Goal: Task Accomplishment & Management: Use online tool/utility

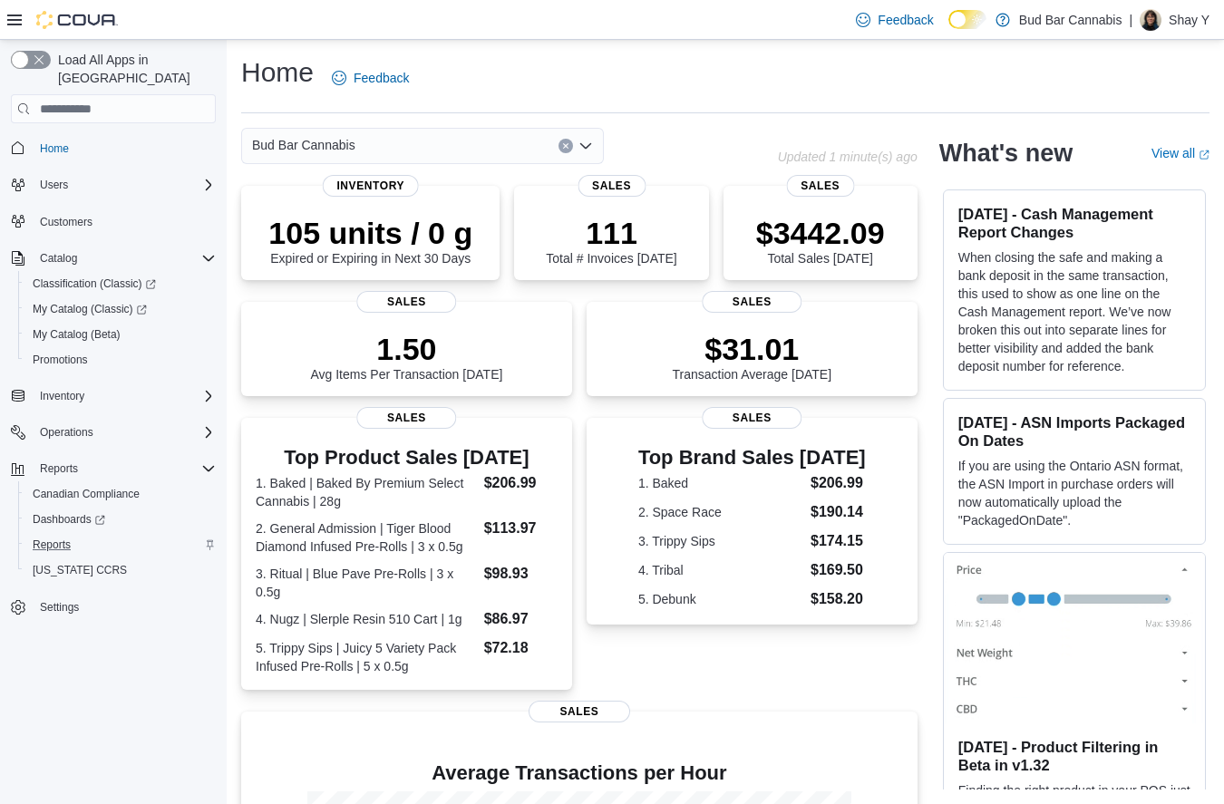
click at [78, 534] on div "Reports" at bounding box center [120, 545] width 190 height 22
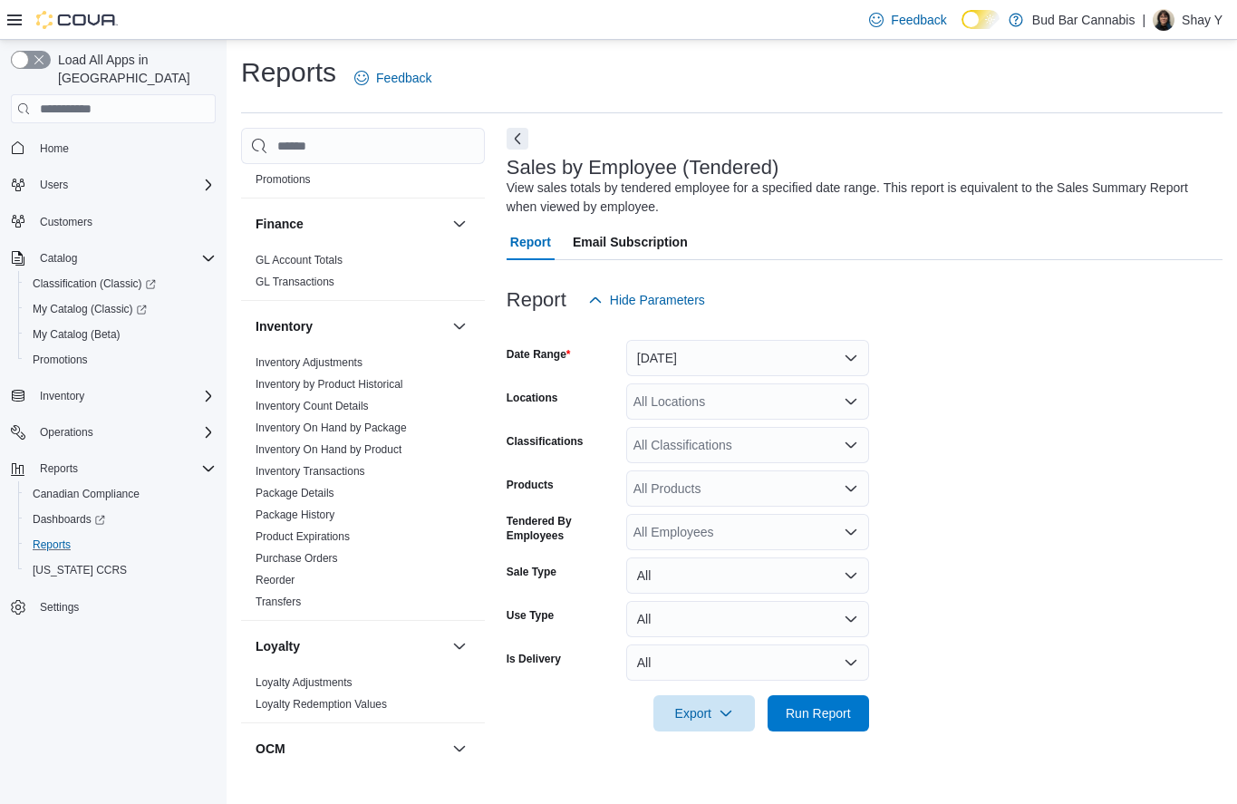
scroll to position [488, 0]
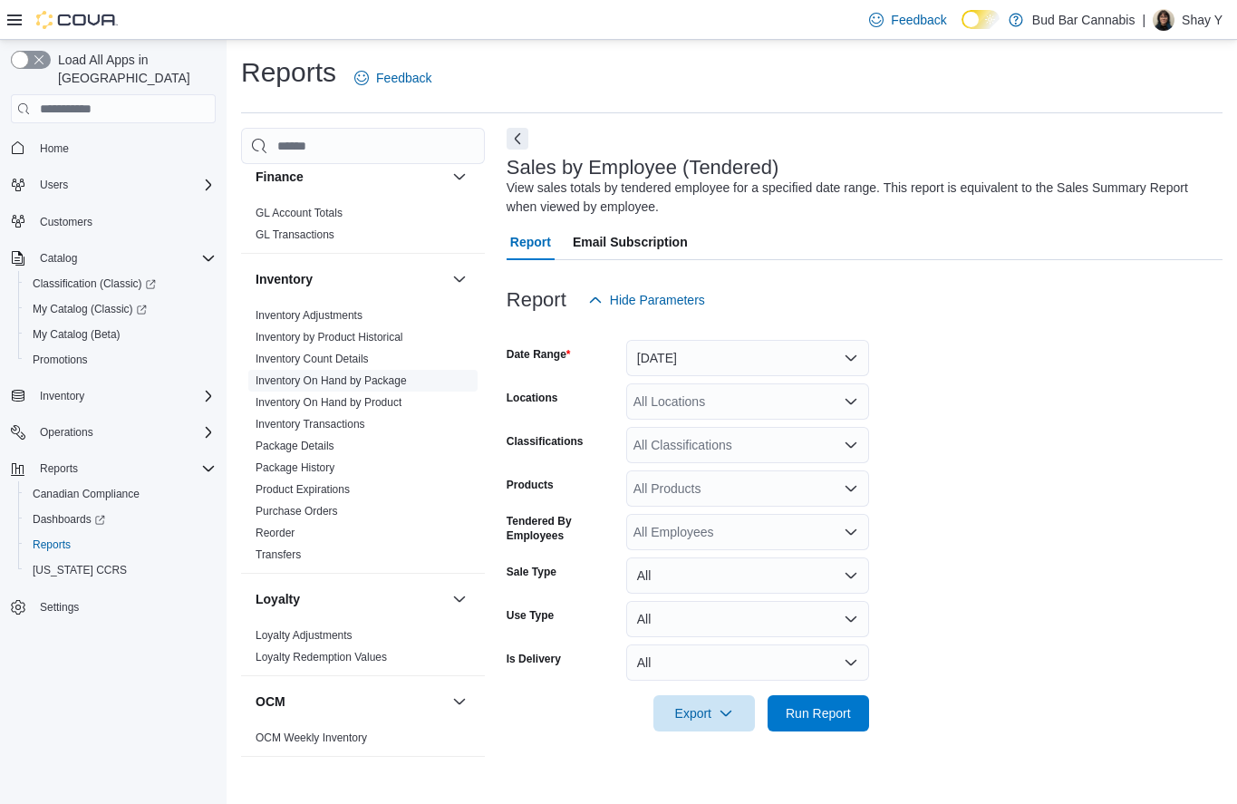
click at [373, 379] on link "Inventory On Hand by Package" at bounding box center [331, 380] width 151 height 13
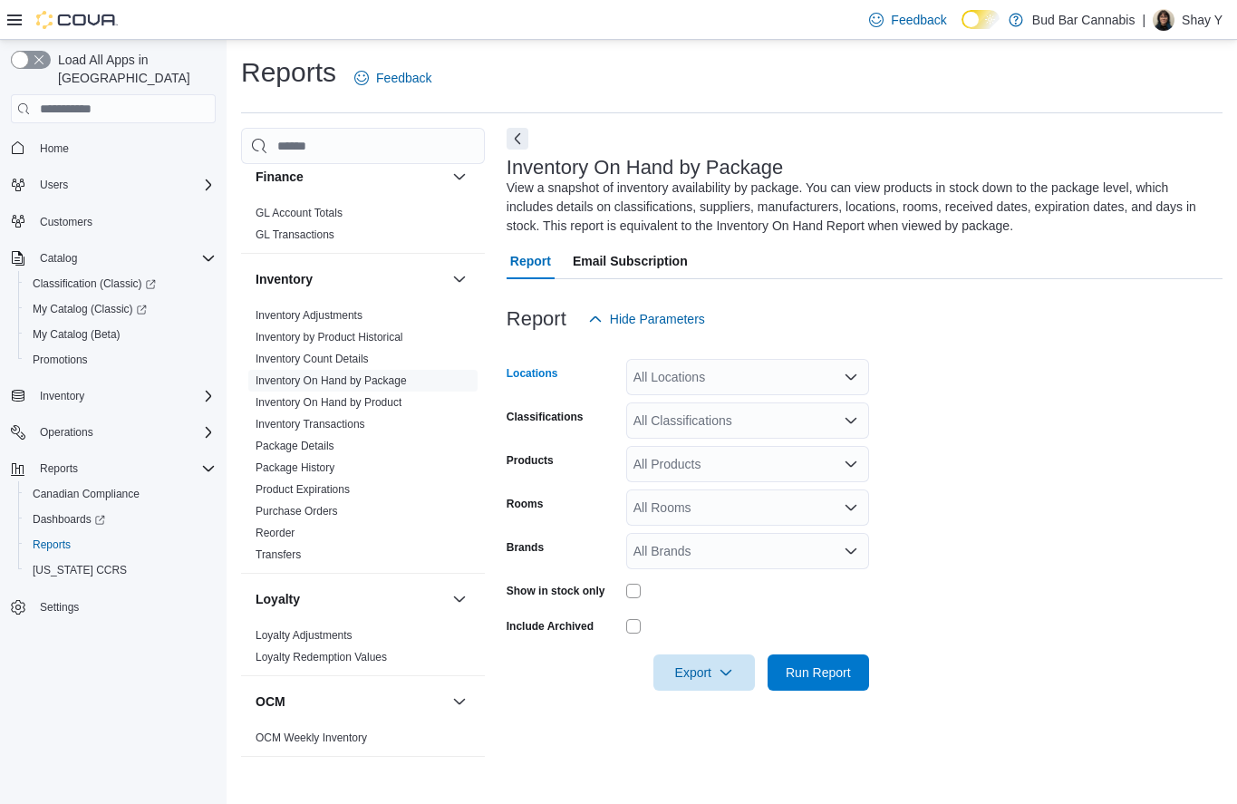
click at [739, 378] on div "All Locations" at bounding box center [747, 377] width 243 height 36
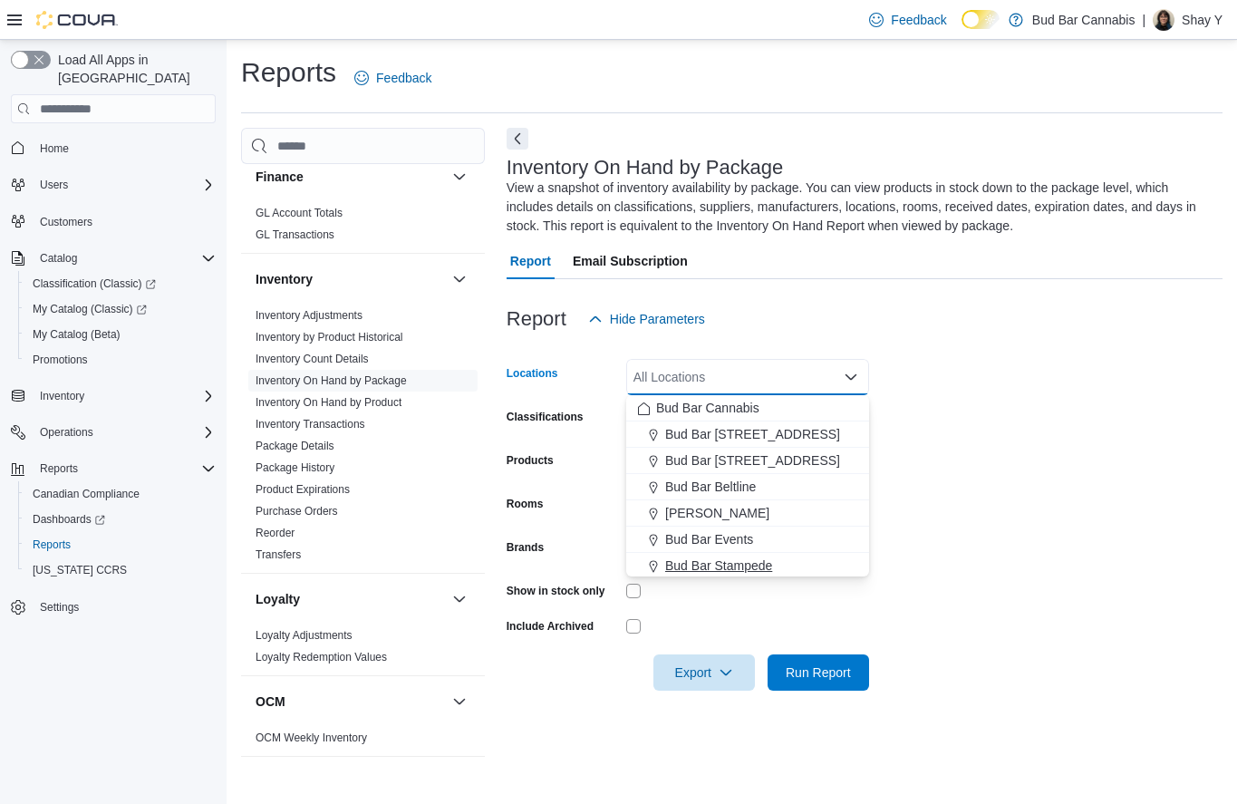
click at [744, 564] on span "Bud Bar Stampede" at bounding box center [718, 566] width 107 height 18
click at [1106, 428] on form "Locations Bud Bar Stampede Combo box. Selected. Bud Bar Stampede. Press Backspa…" at bounding box center [865, 513] width 716 height 353
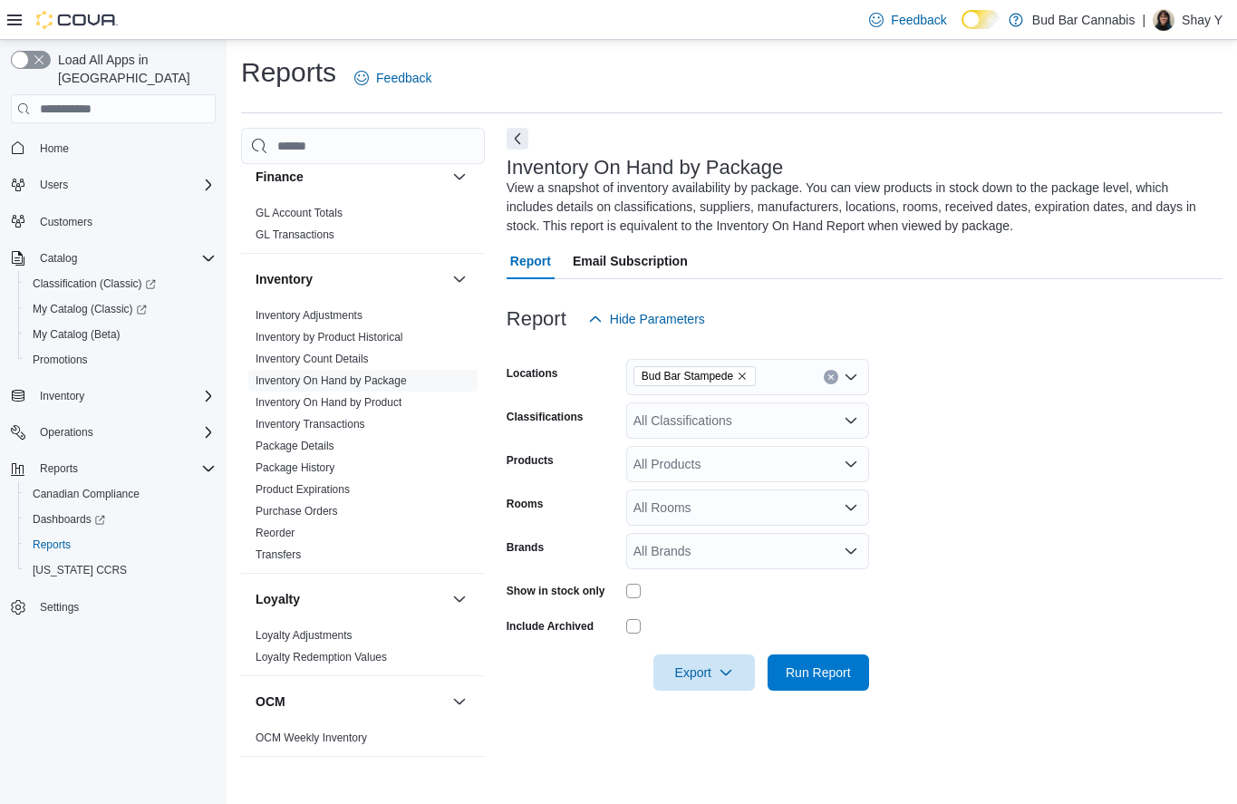
click at [680, 414] on div "All Classifications" at bounding box center [747, 420] width 243 height 36
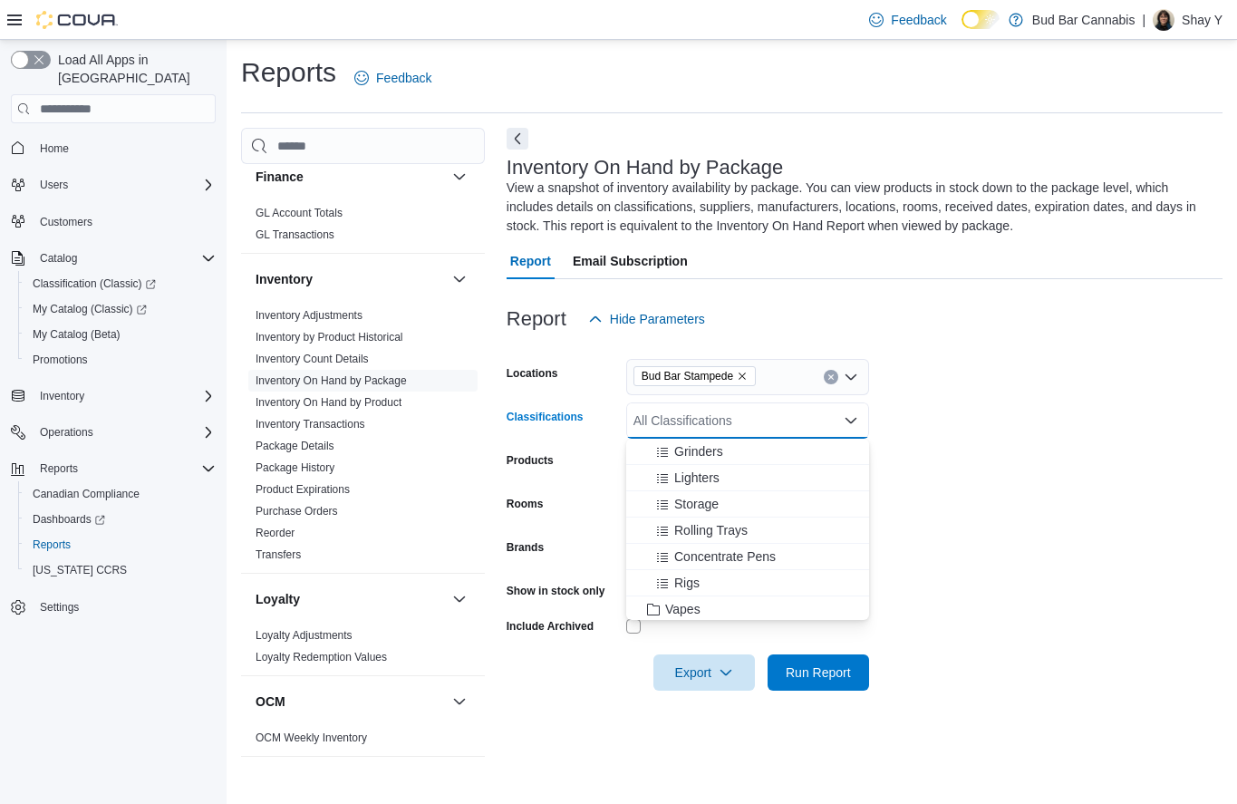
scroll to position [290, 0]
click at [708, 583] on div "Vapes" at bounding box center [747, 582] width 221 height 18
click at [696, 471] on span "Concentrates" at bounding box center [702, 469] width 75 height 18
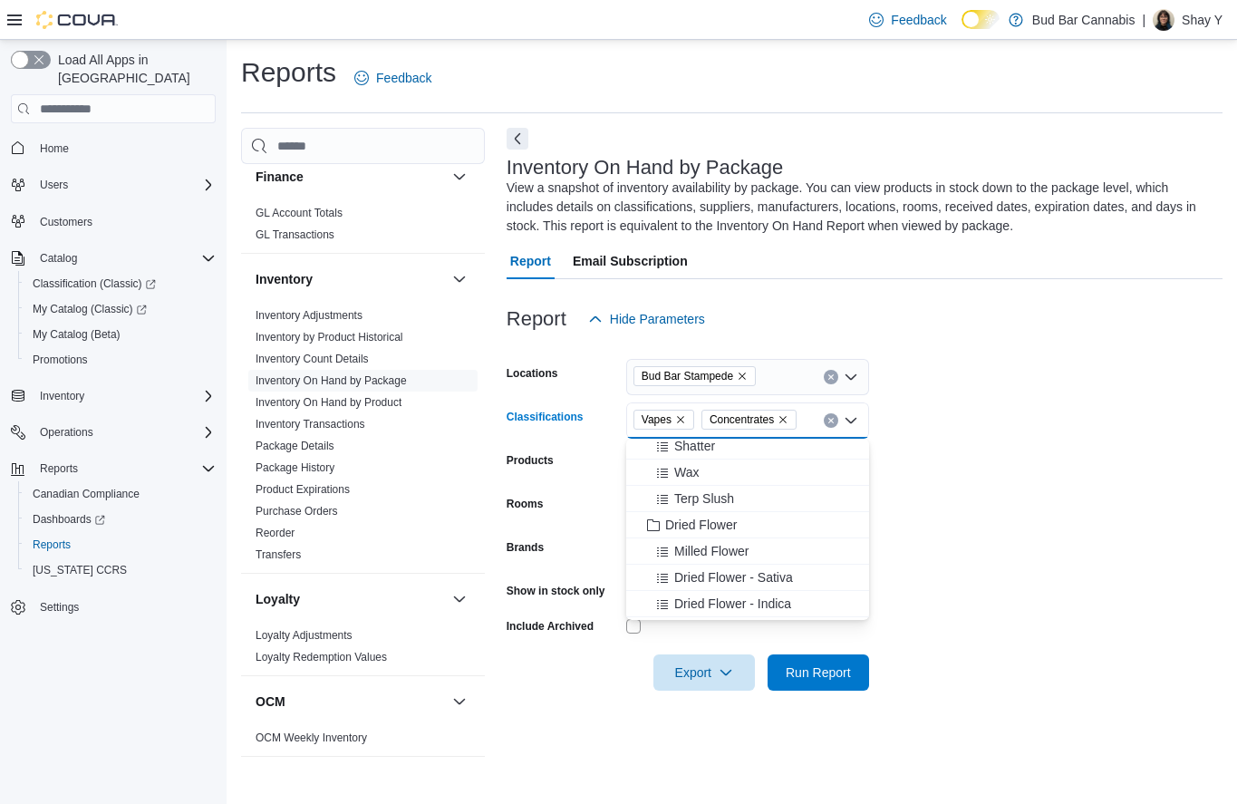
scroll to position [895, 0]
click at [713, 476] on span "Dried Flower" at bounding box center [701, 477] width 72 height 18
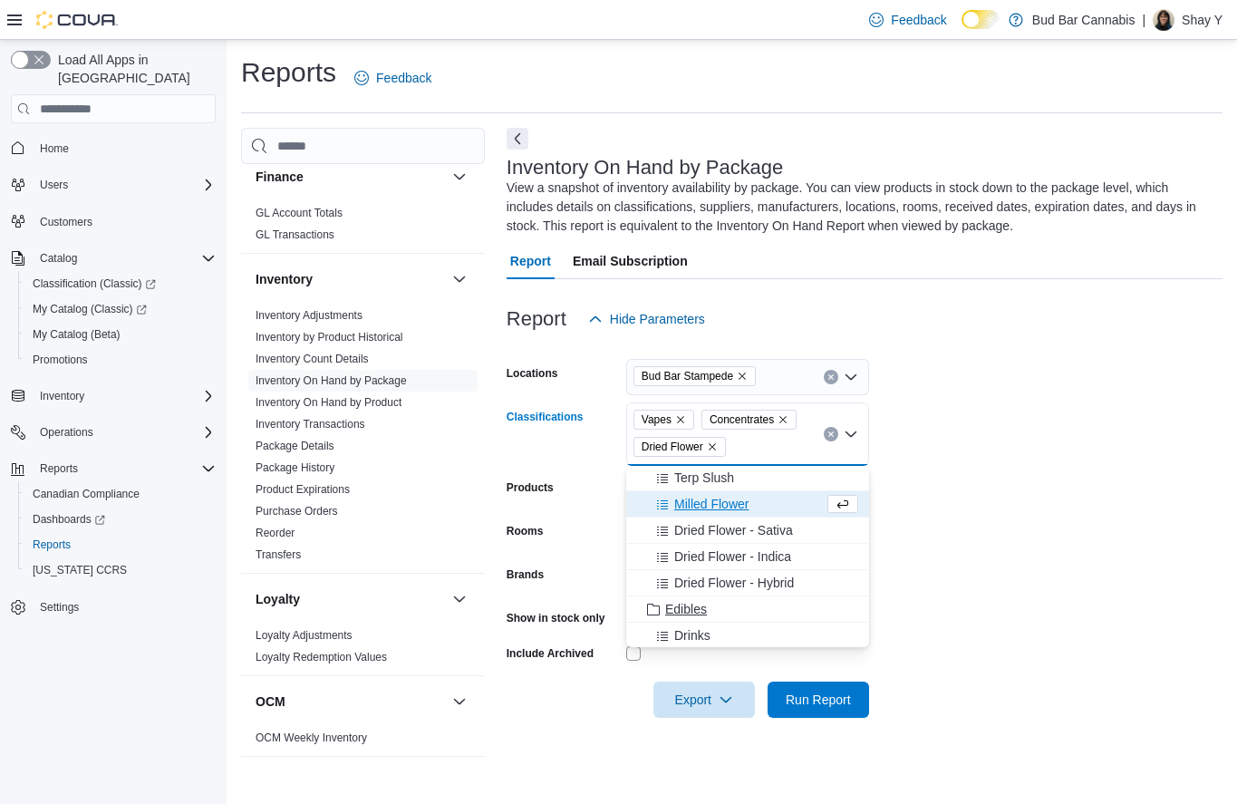
click at [703, 615] on span "Edibles" at bounding box center [686, 609] width 42 height 18
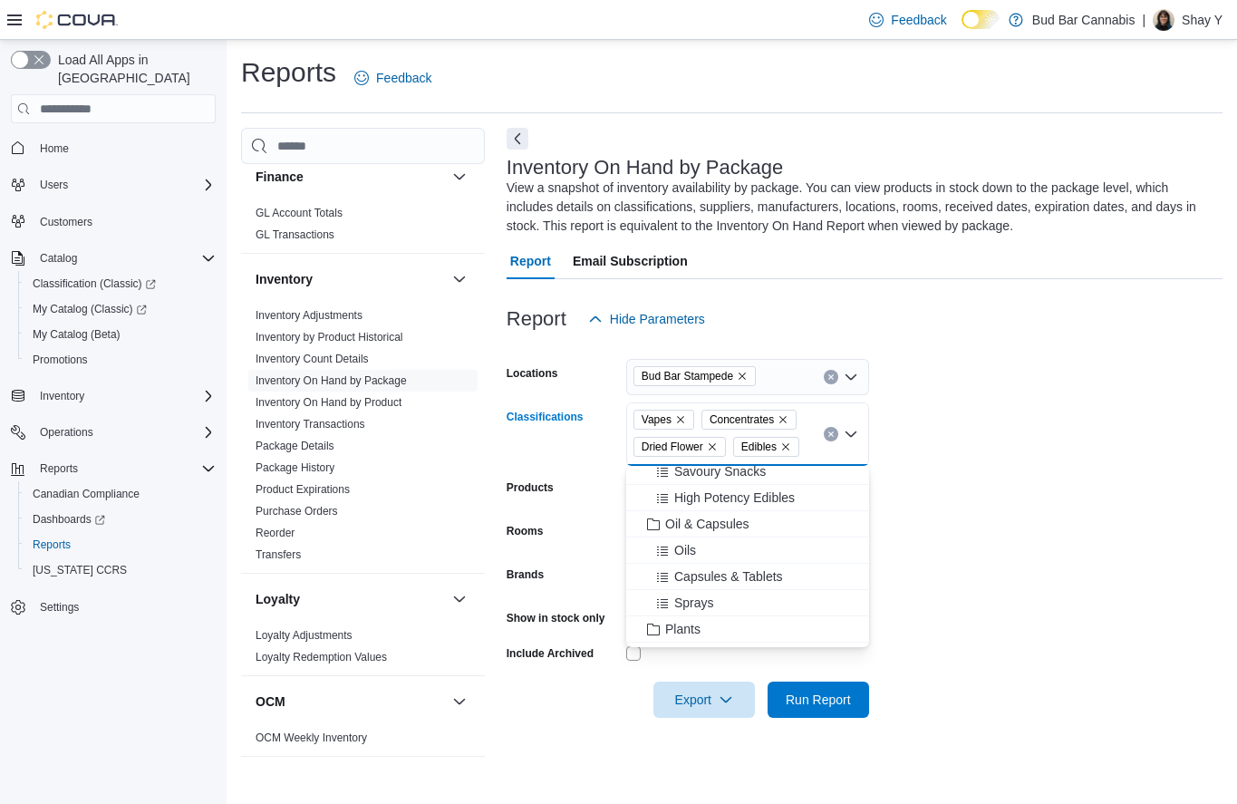
scroll to position [1293, 0]
click at [678, 501] on span "Oil & Capsules" at bounding box center [707, 499] width 84 height 18
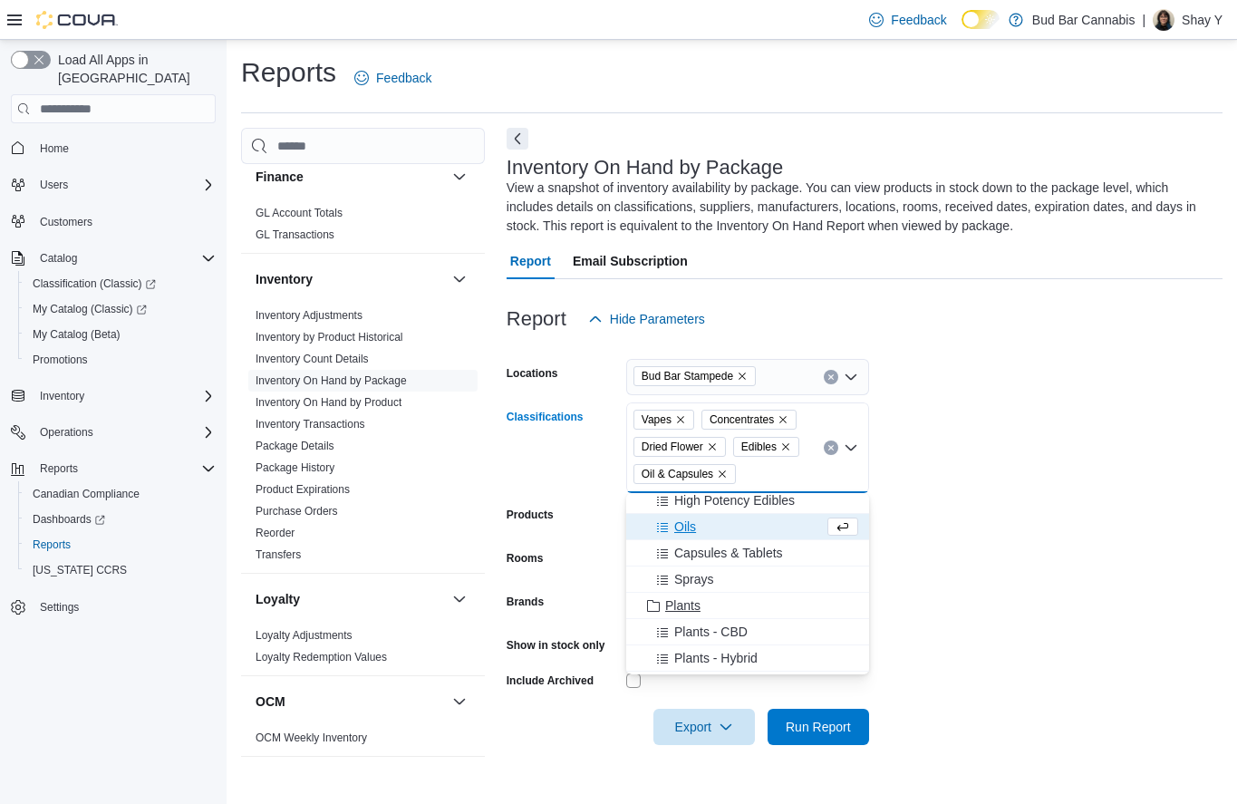
click at [688, 607] on span "Plants" at bounding box center [682, 605] width 35 height 18
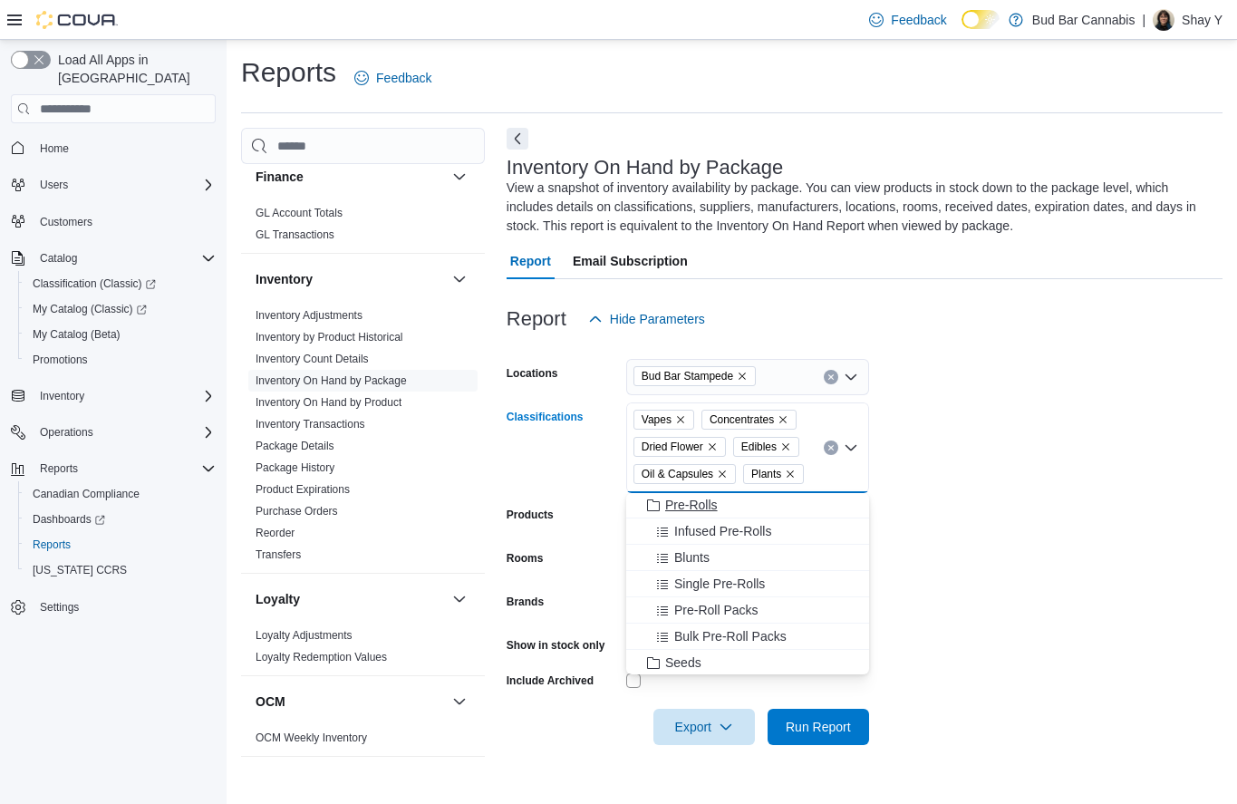
click at [698, 507] on span "Pre-Rolls" at bounding box center [691, 505] width 53 height 18
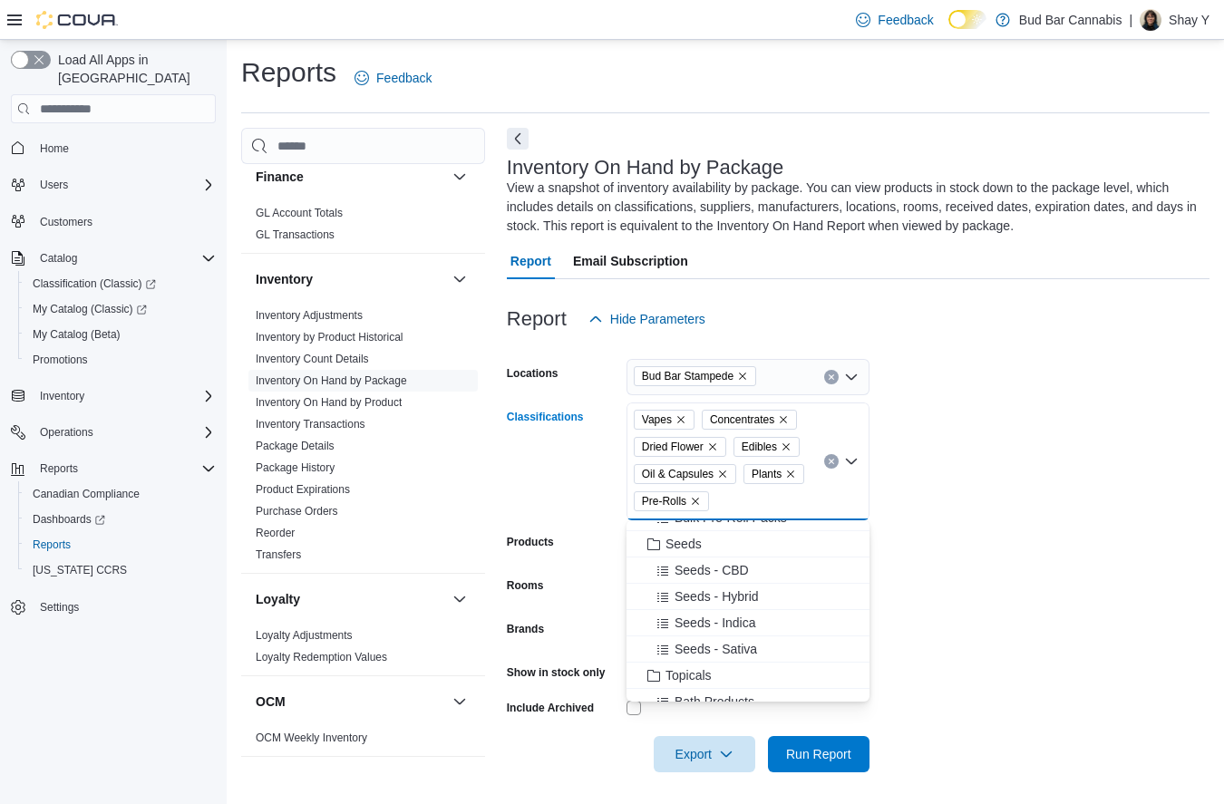
scroll to position [1691, 0]
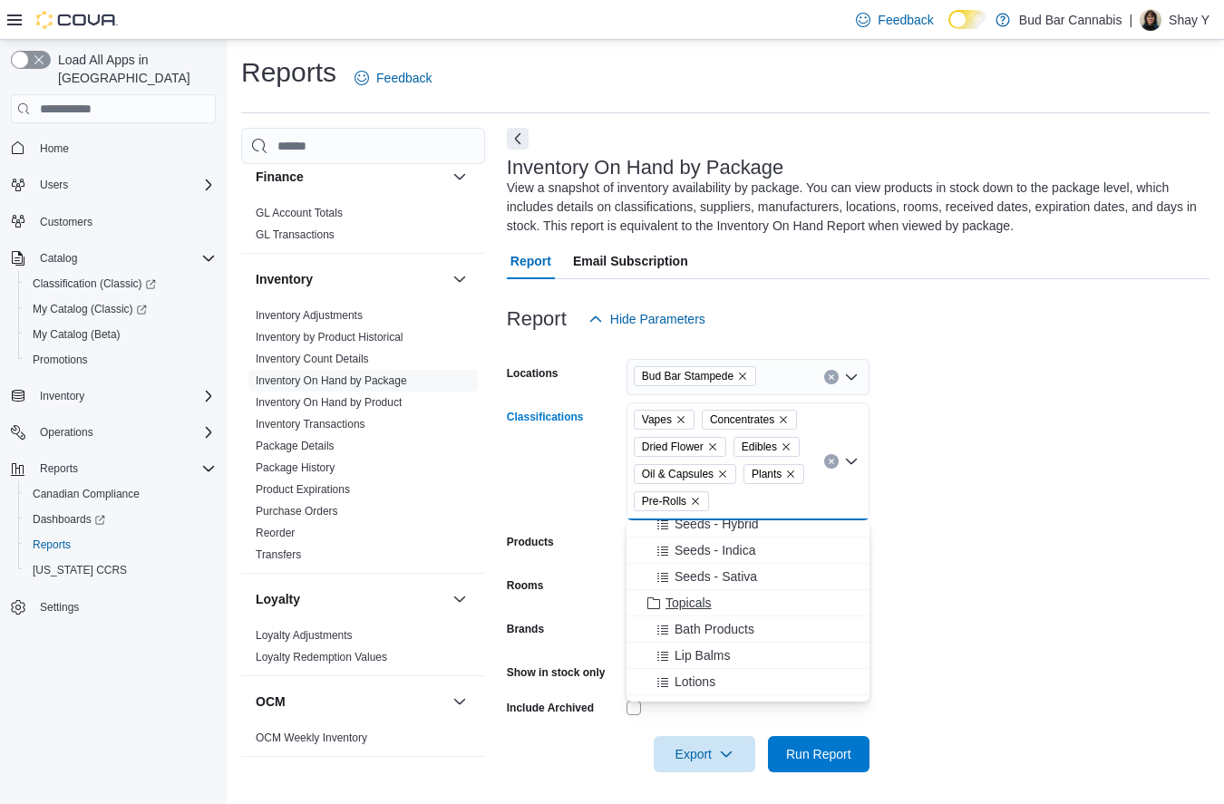
click at [715, 606] on div "Topicals" at bounding box center [747, 603] width 221 height 18
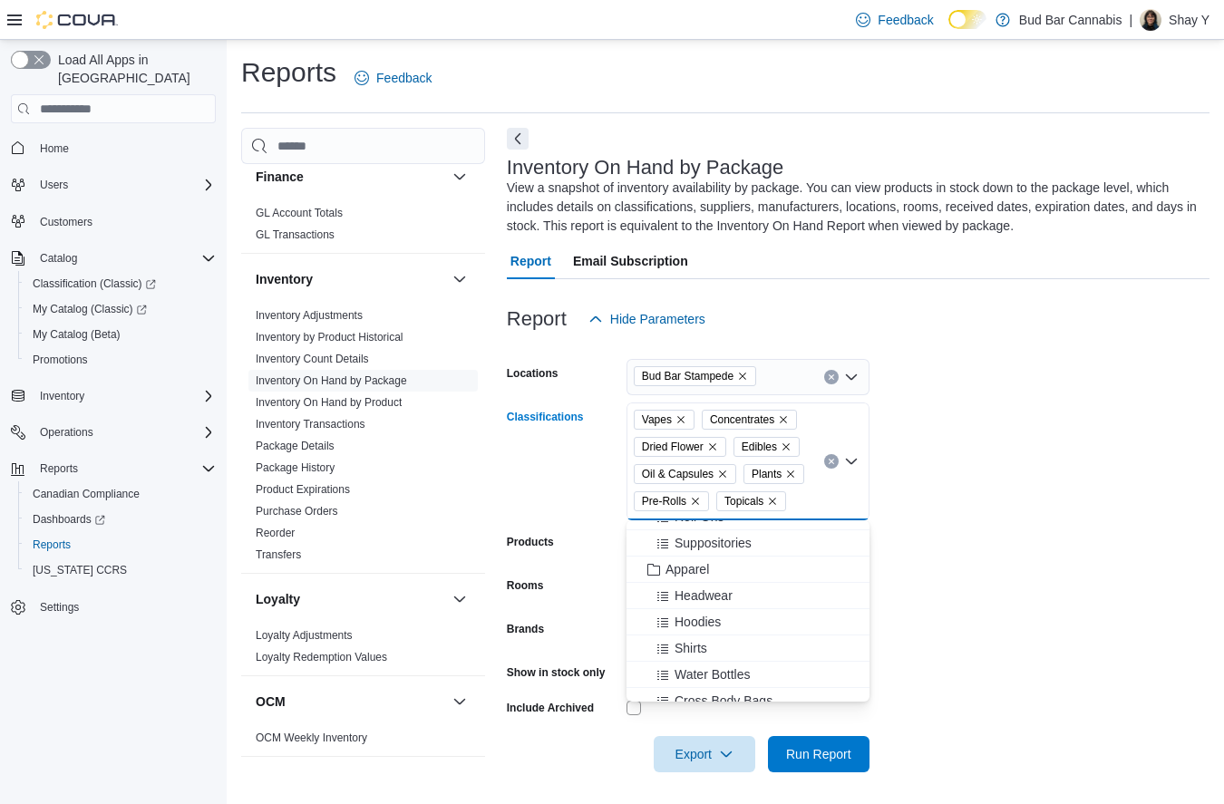
drag, startPoint x: 995, startPoint y: 668, endPoint x: 872, endPoint y: 622, distance: 131.6
click at [995, 667] on form "Locations Bud Bar Stampede Classifications Vapes Concentrates Dried Flower Edib…" at bounding box center [858, 554] width 702 height 435
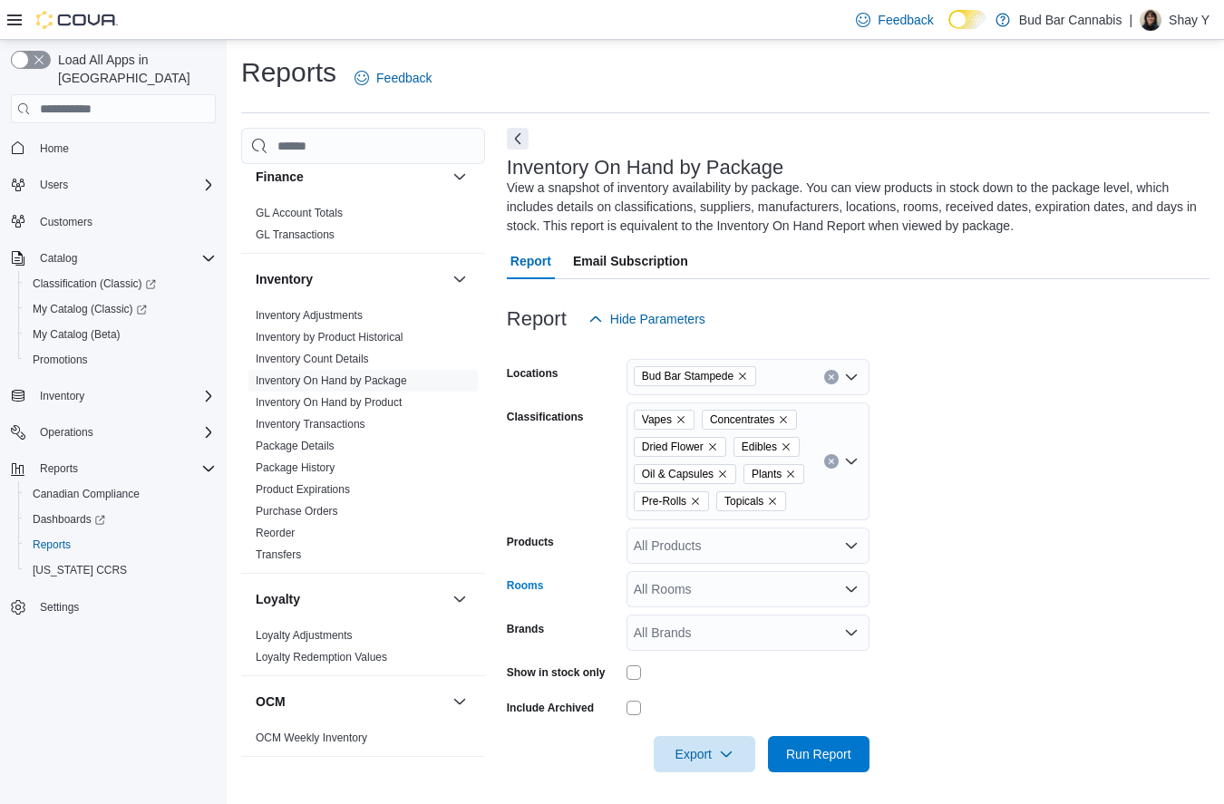
click at [690, 598] on div "All Rooms" at bounding box center [747, 589] width 243 height 36
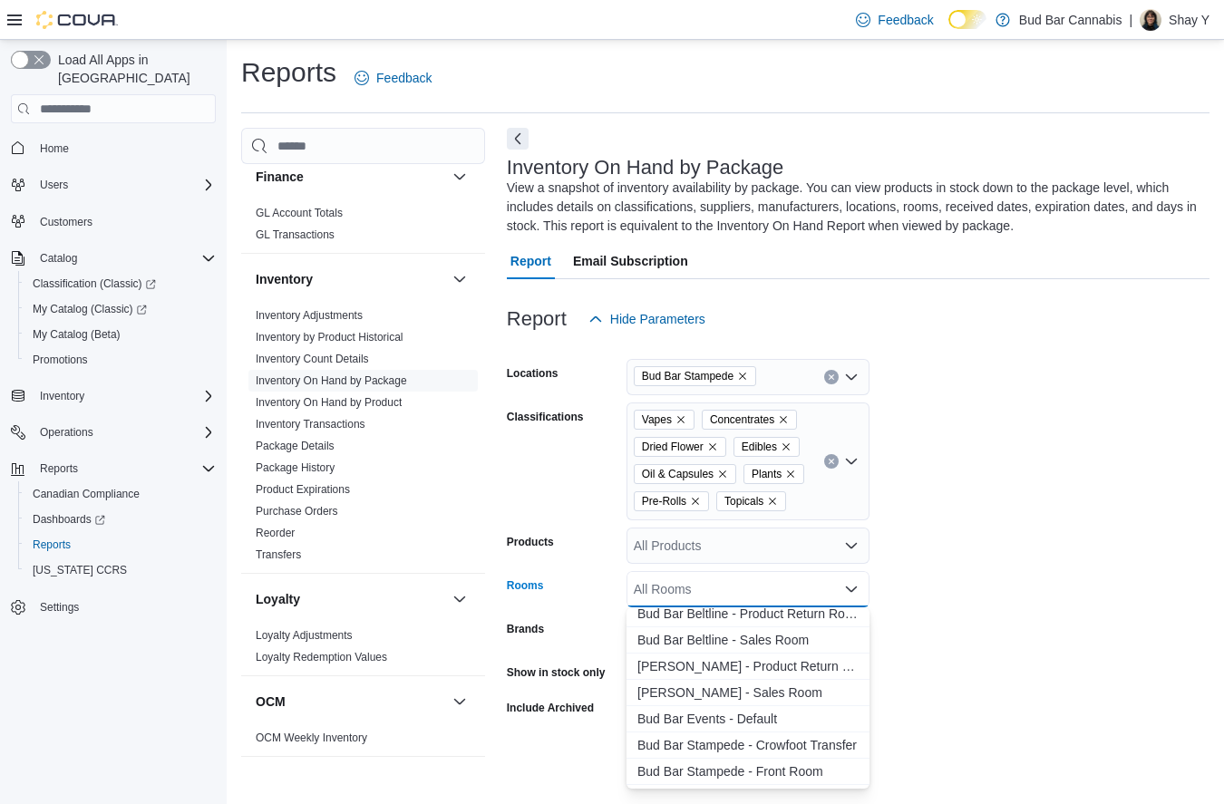
scroll to position [344, 0]
click at [763, 740] on span "Bud Bar Stampede - Front Room" at bounding box center [747, 749] width 221 height 18
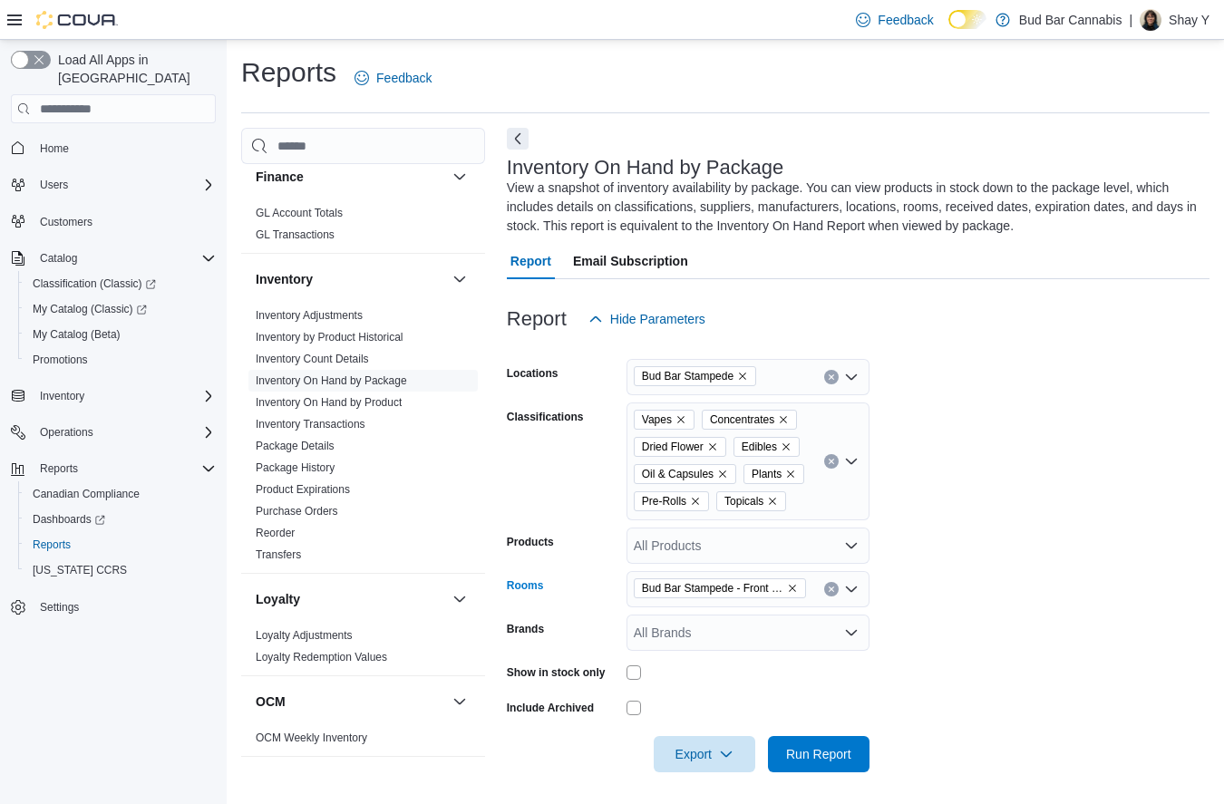
scroll to position [5, 0]
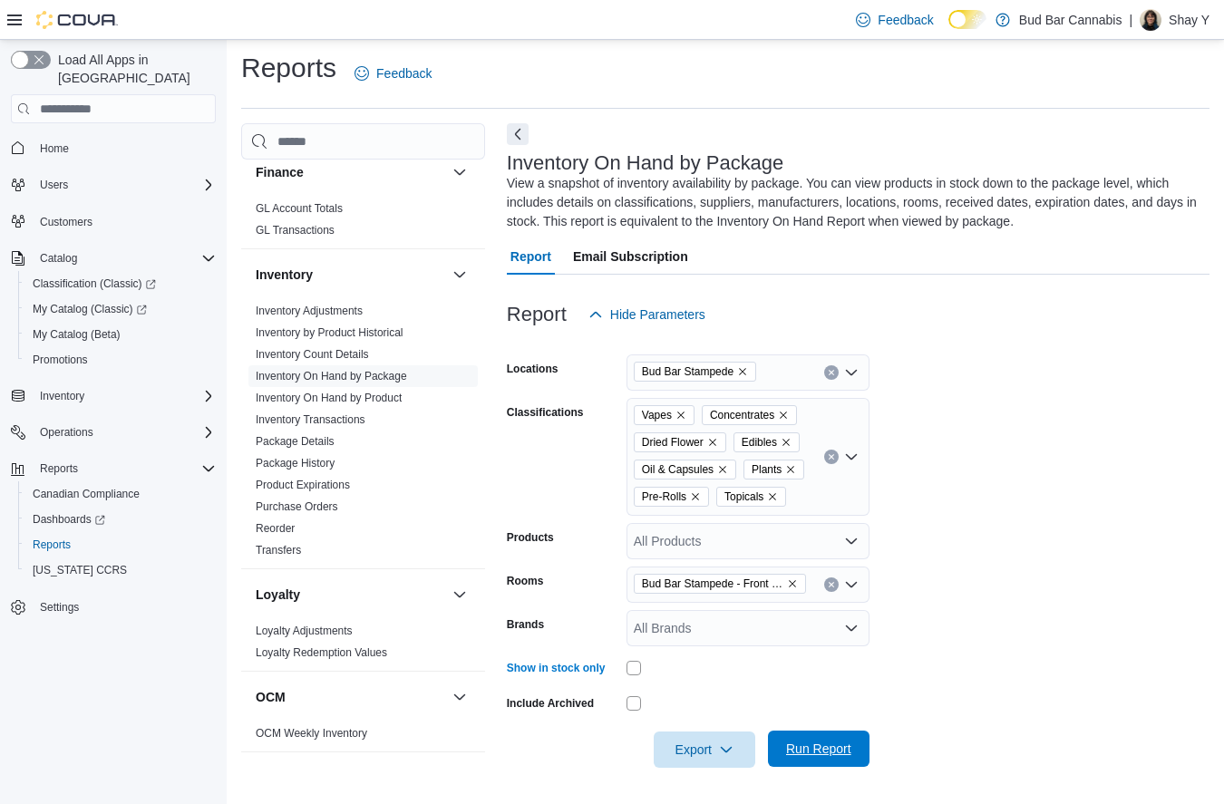
click at [829, 744] on span "Run Report" at bounding box center [818, 749] width 65 height 18
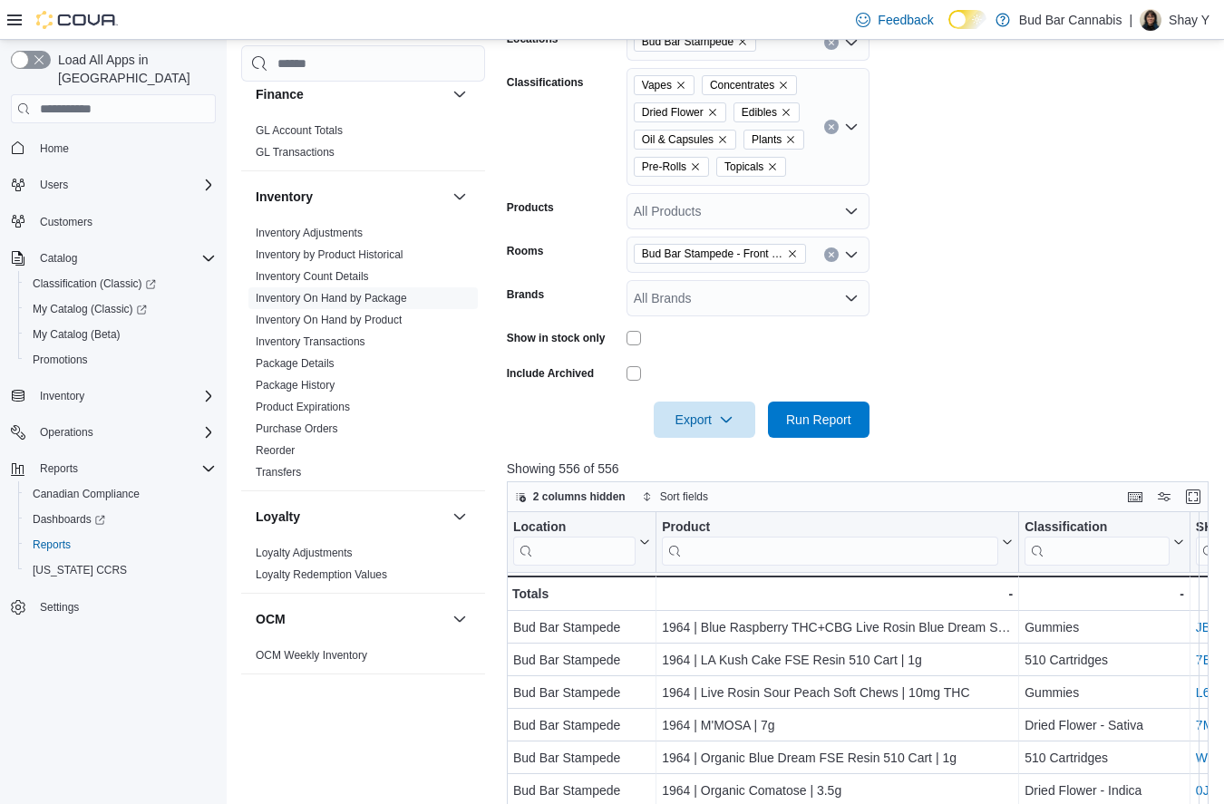
scroll to position [367, 0]
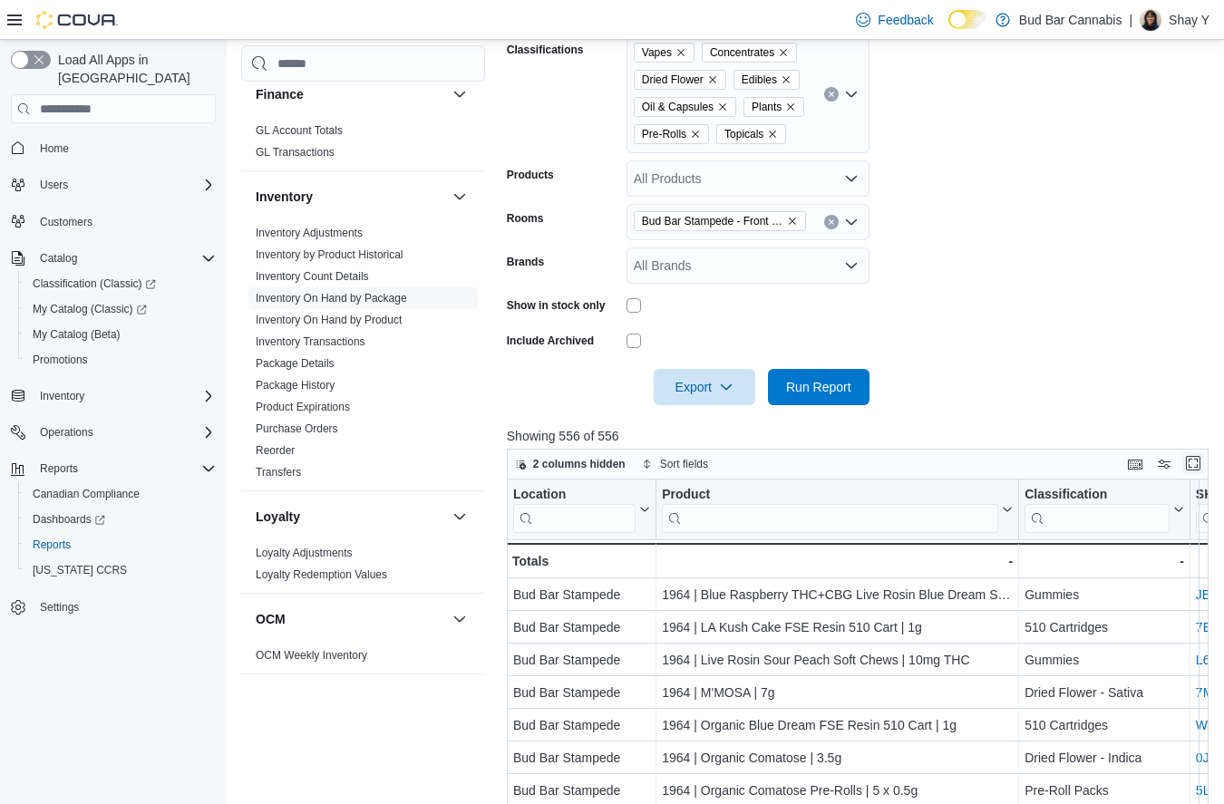
click at [1194, 465] on button "Enter fullscreen" at bounding box center [1193, 463] width 22 height 22
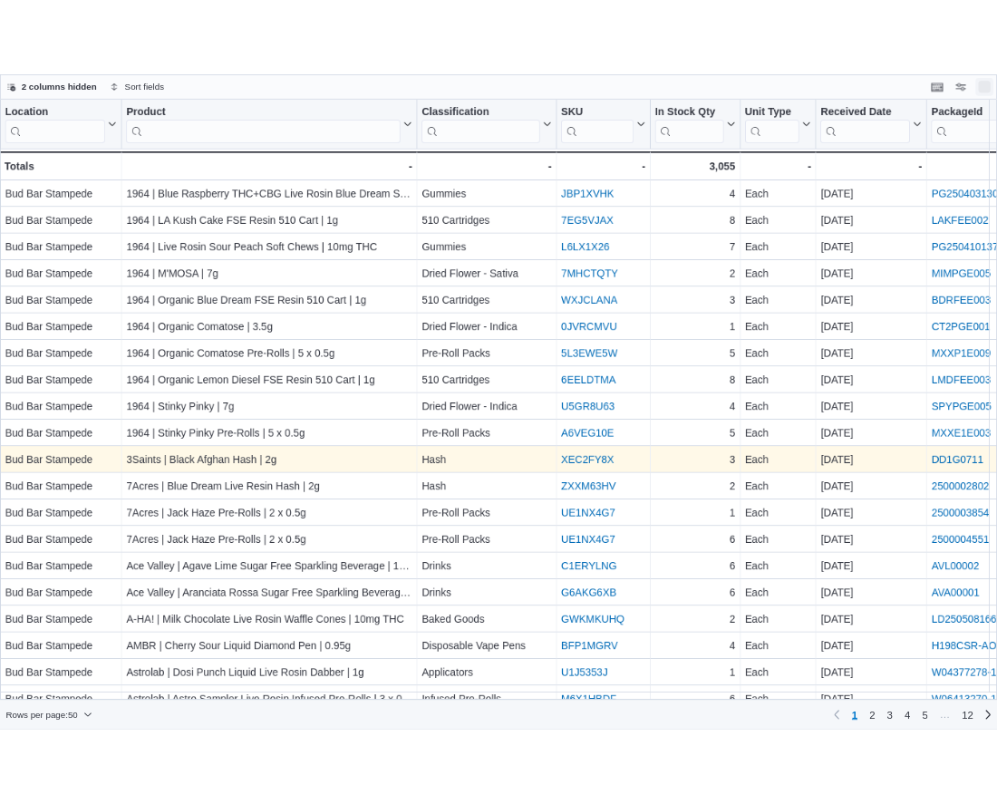
scroll to position [0, 0]
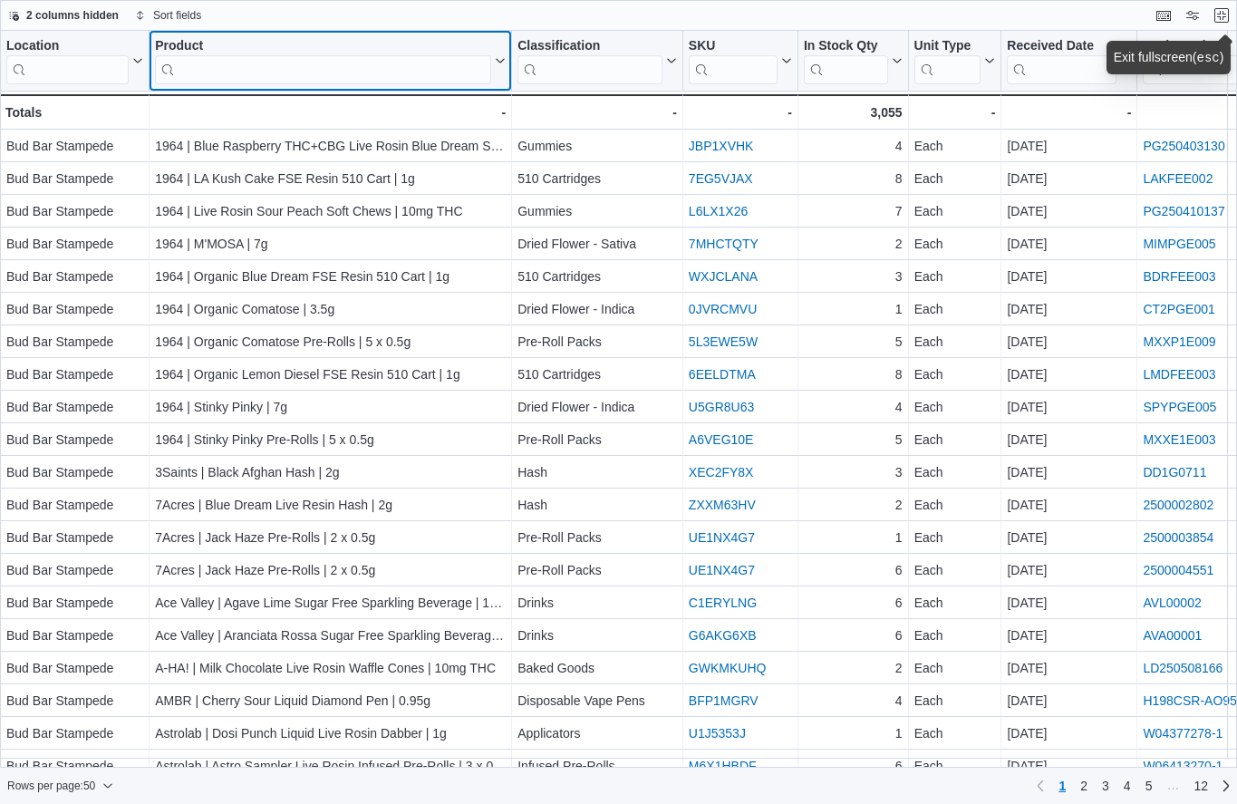
click at [368, 66] on input "search" at bounding box center [323, 69] width 336 height 29
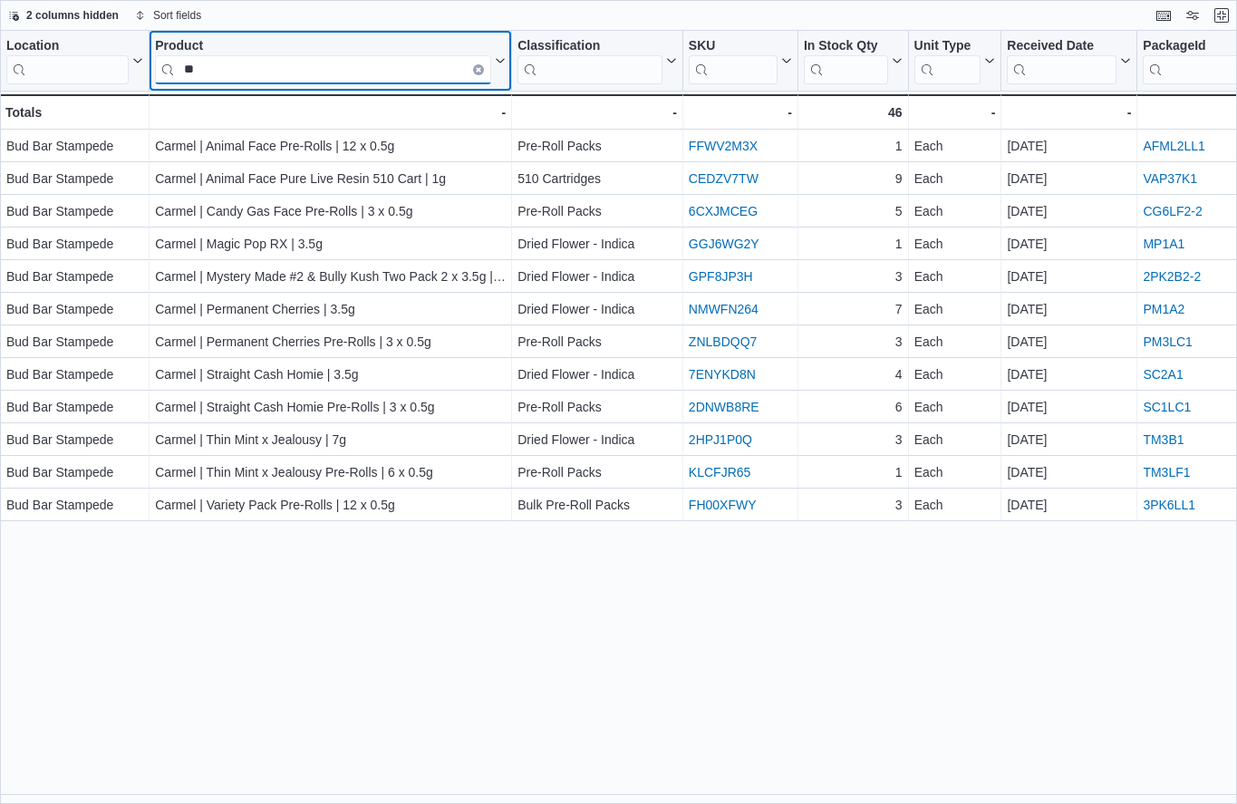
type input "*"
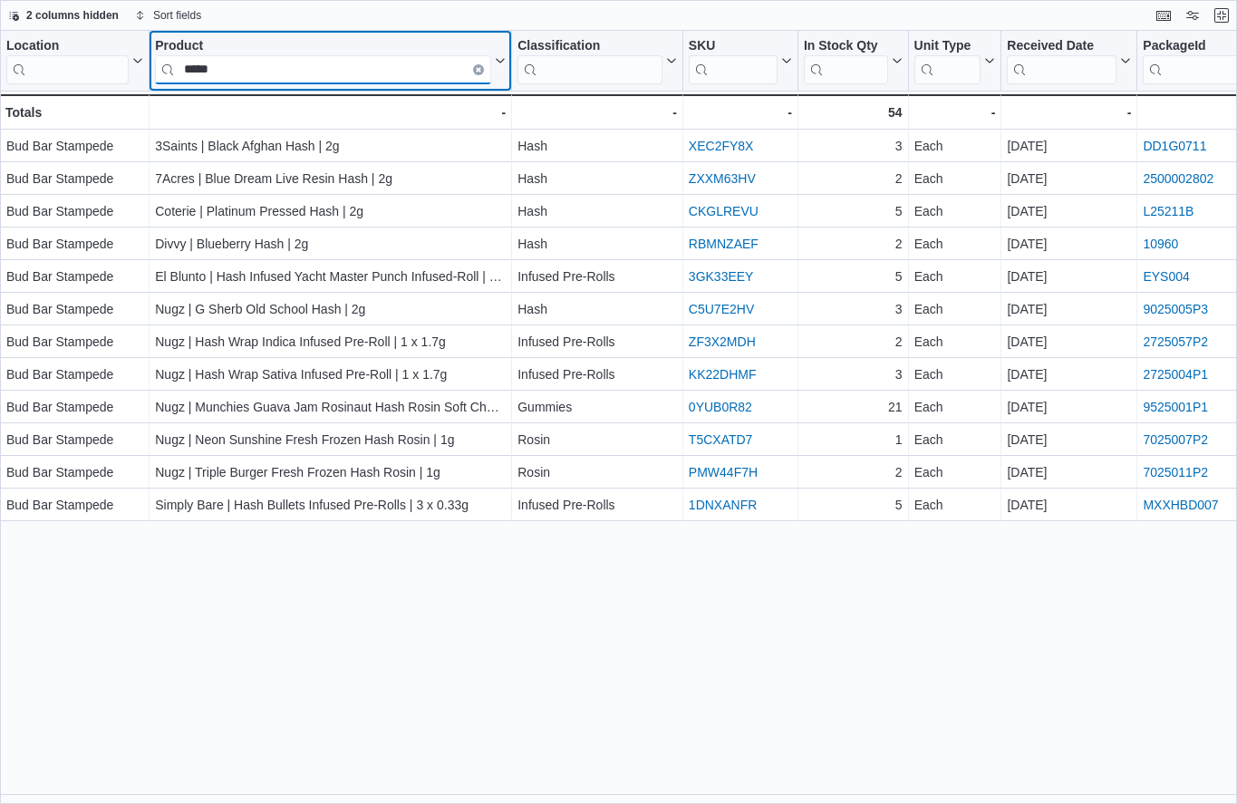
type input "****"
click at [479, 70] on icon "Clear input" at bounding box center [479, 70] width 4 height 4
click at [423, 70] on input "search" at bounding box center [323, 69] width 336 height 29
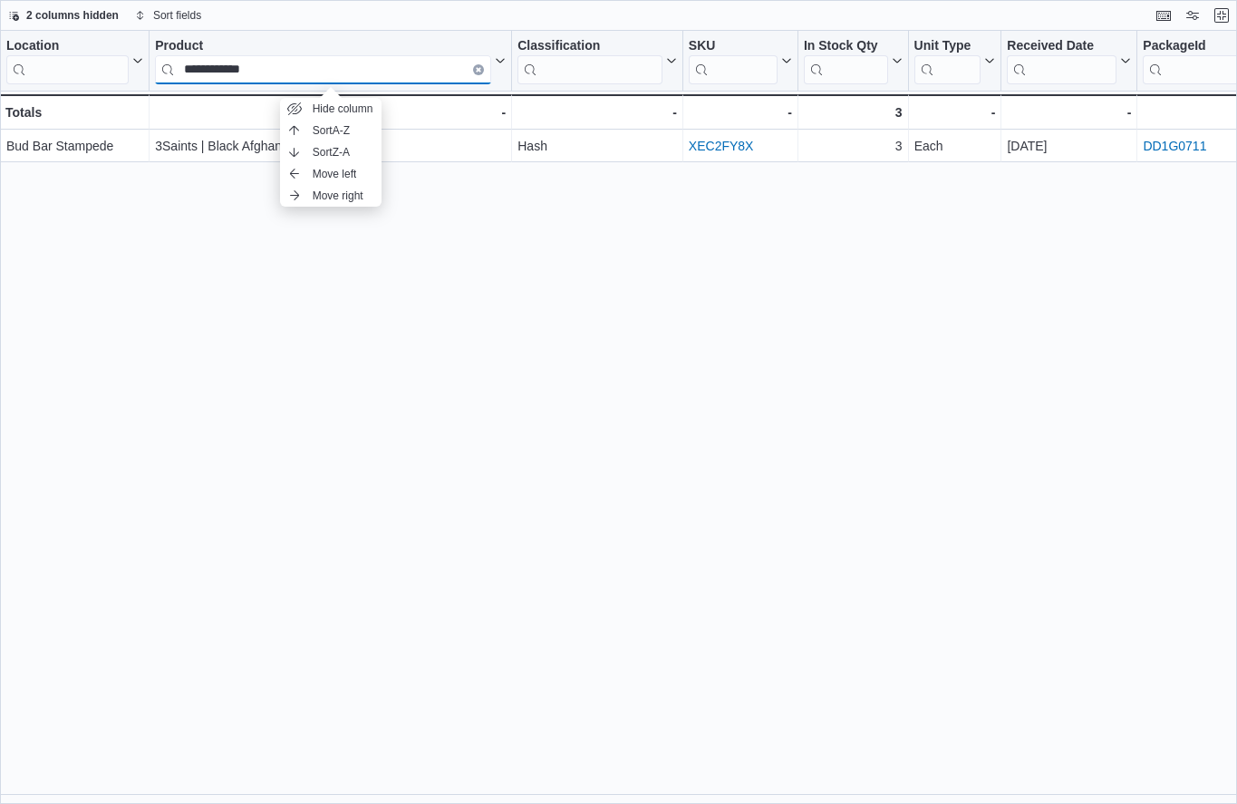
type input "**********"
click at [560, 388] on div "**********" at bounding box center [618, 417] width 1237 height 773
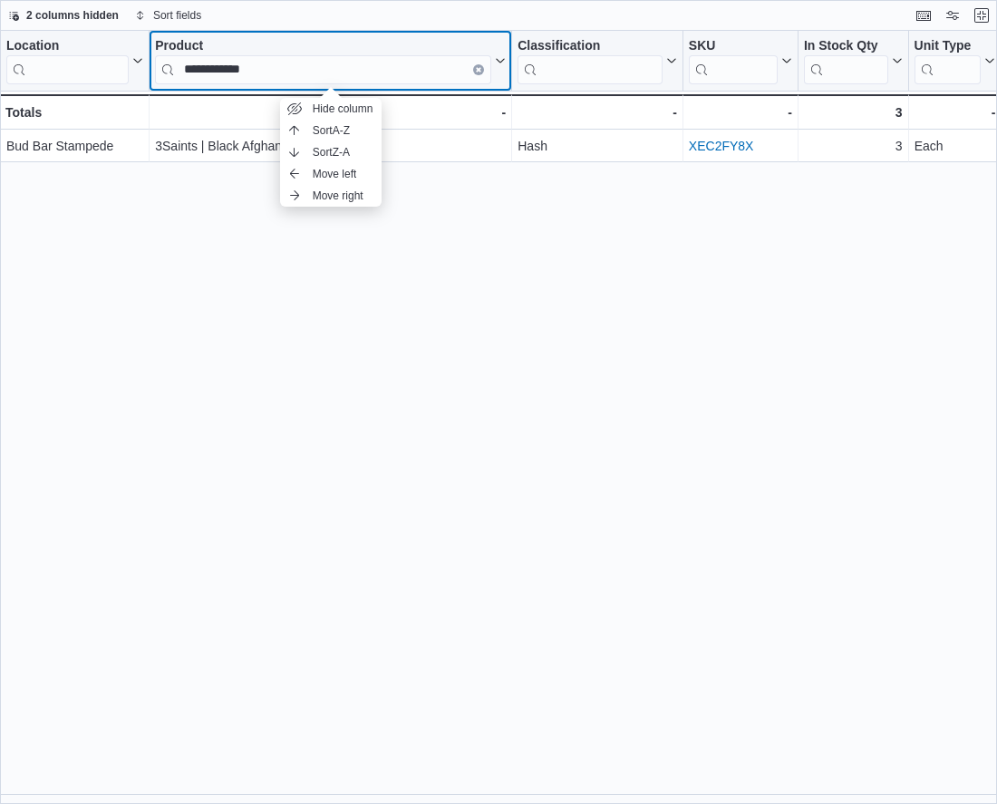
drag, startPoint x: 479, startPoint y: 67, endPoint x: 411, endPoint y: 72, distance: 67.2
click at [478, 67] on icon "Clear input" at bounding box center [478, 69] width 5 height 5
click at [411, 73] on input "search" at bounding box center [323, 69] width 336 height 29
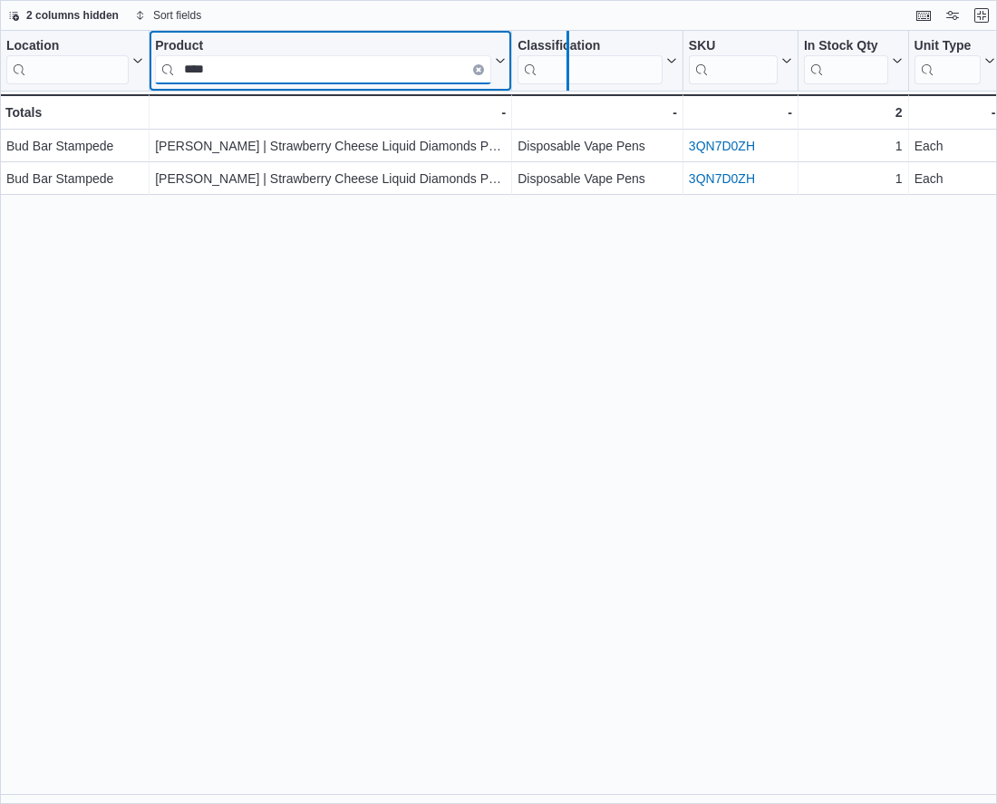
drag, startPoint x: 510, startPoint y: 69, endPoint x: 567, endPoint y: 73, distance: 57.2
click at [567, 73] on div at bounding box center [567, 61] width 15 height 60
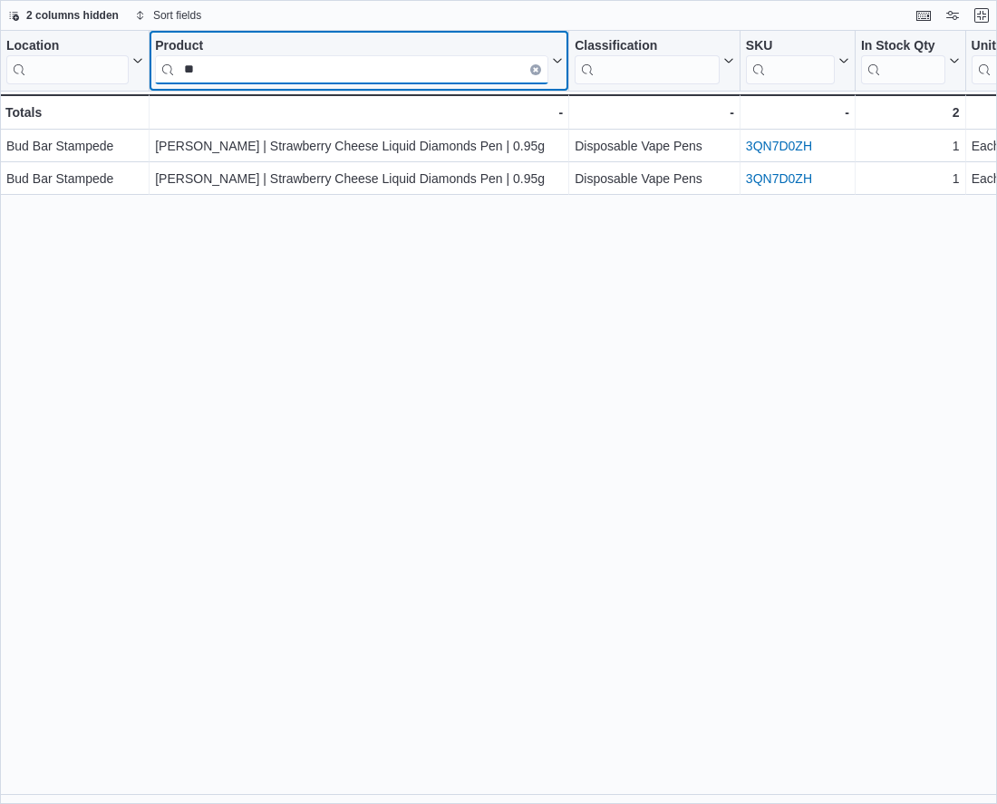
type input "*"
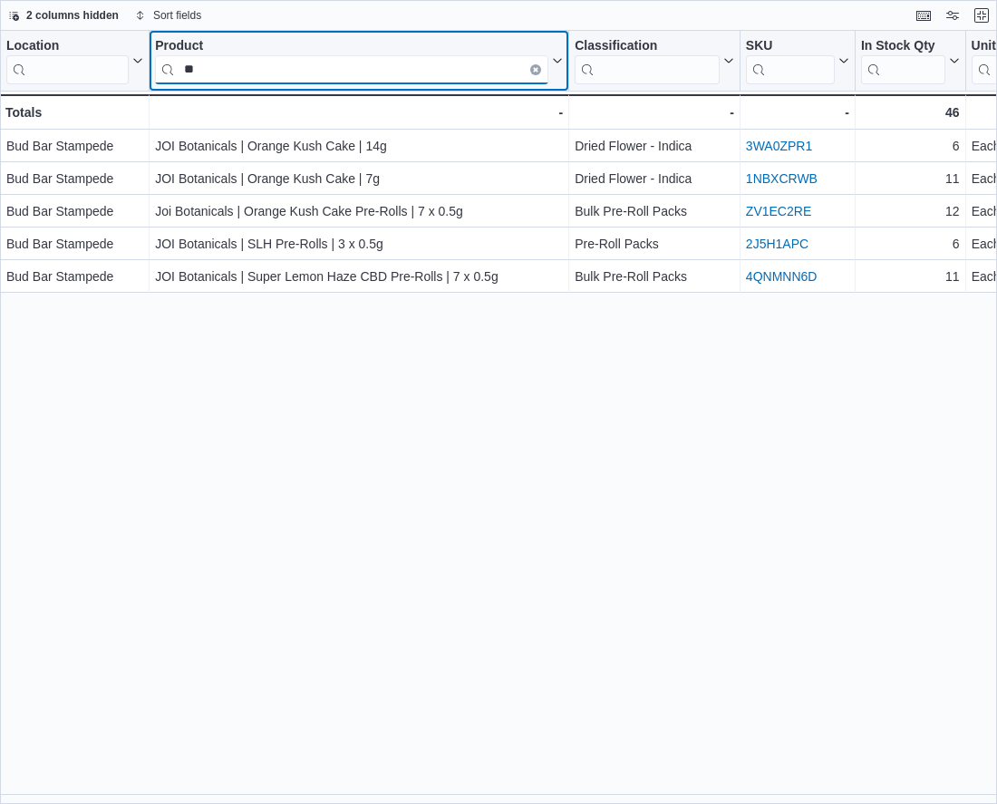
type input "*"
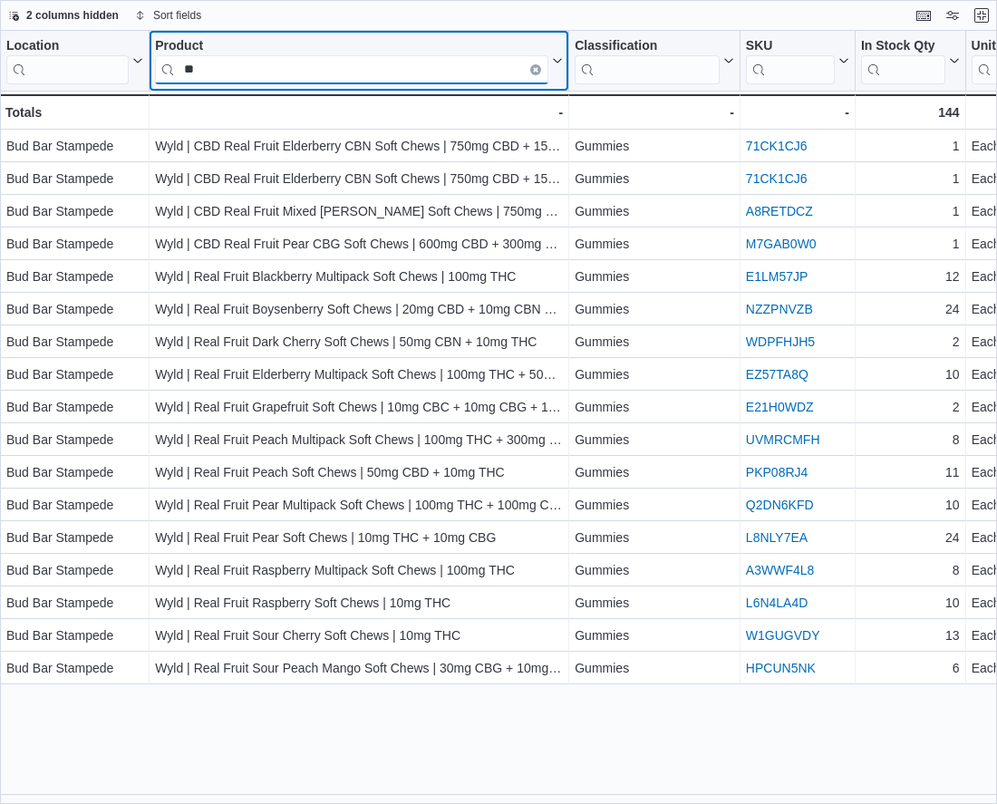
type input "*"
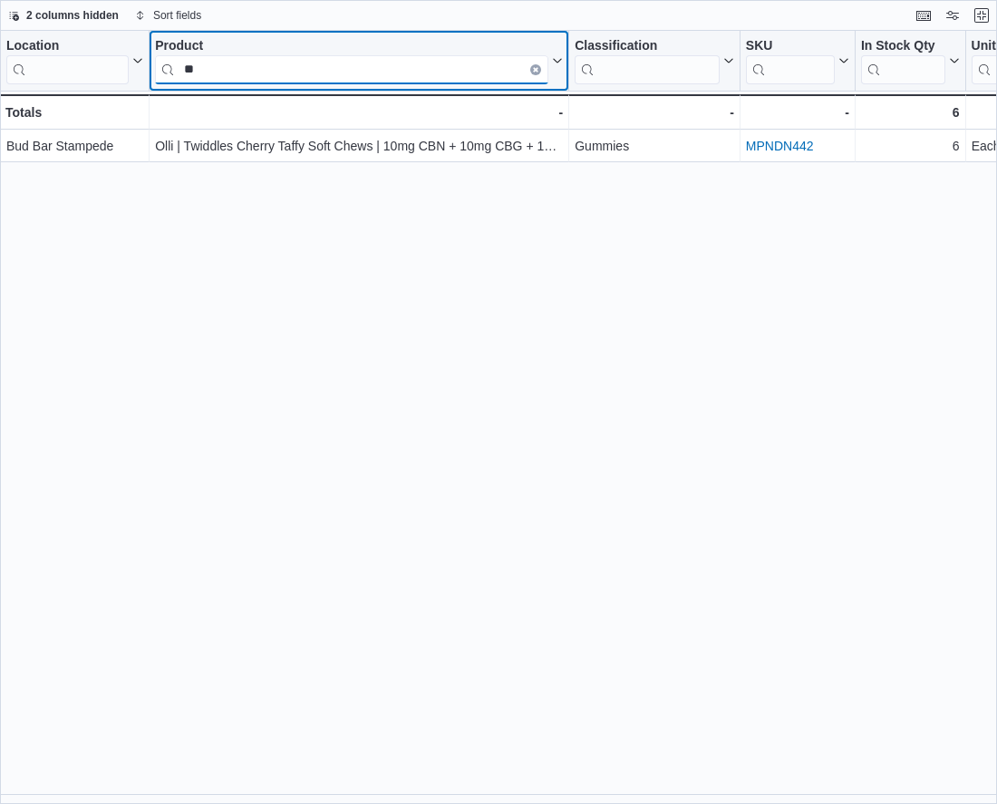
type input "*"
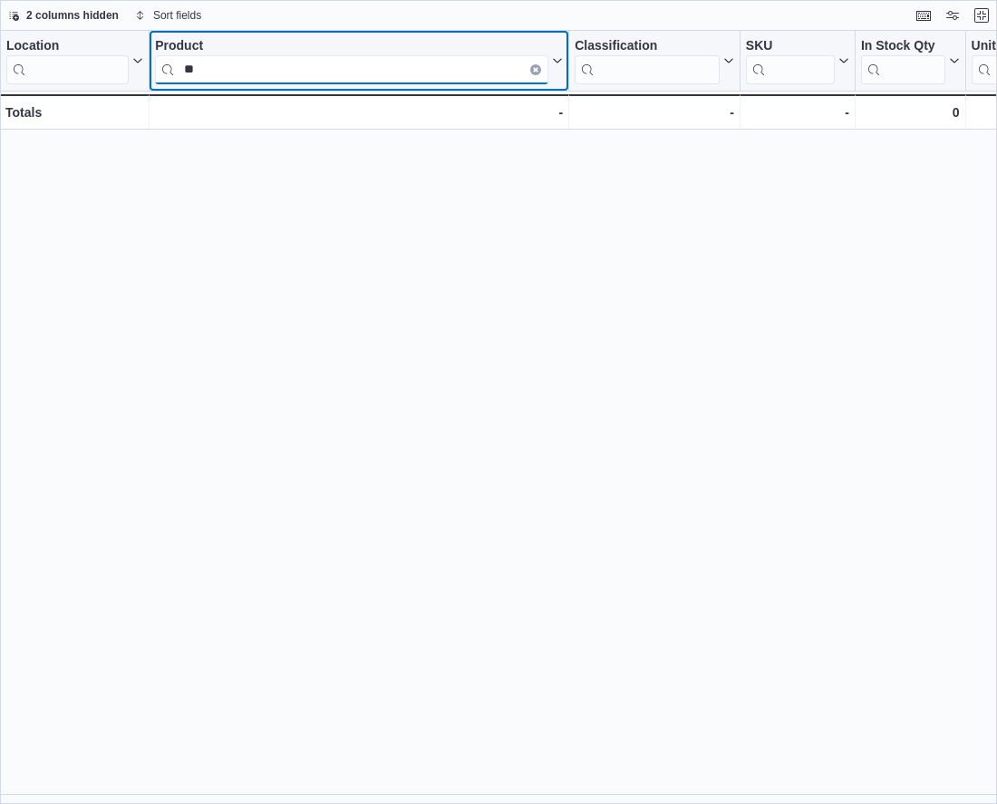
type input "*"
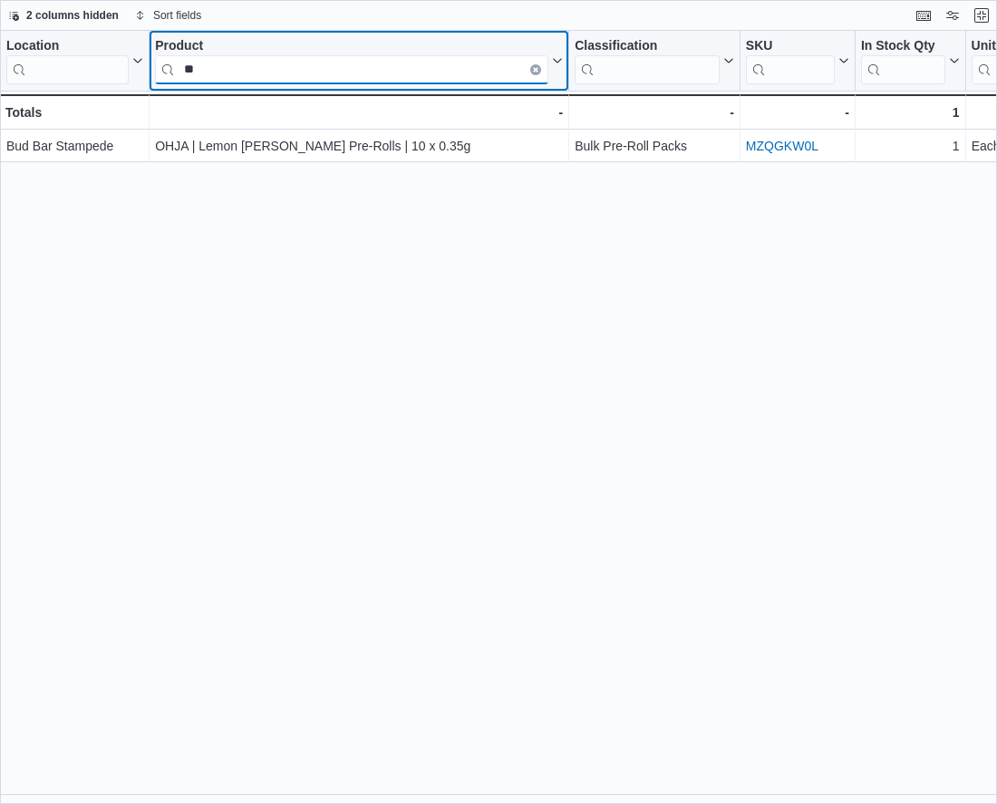
type input "*"
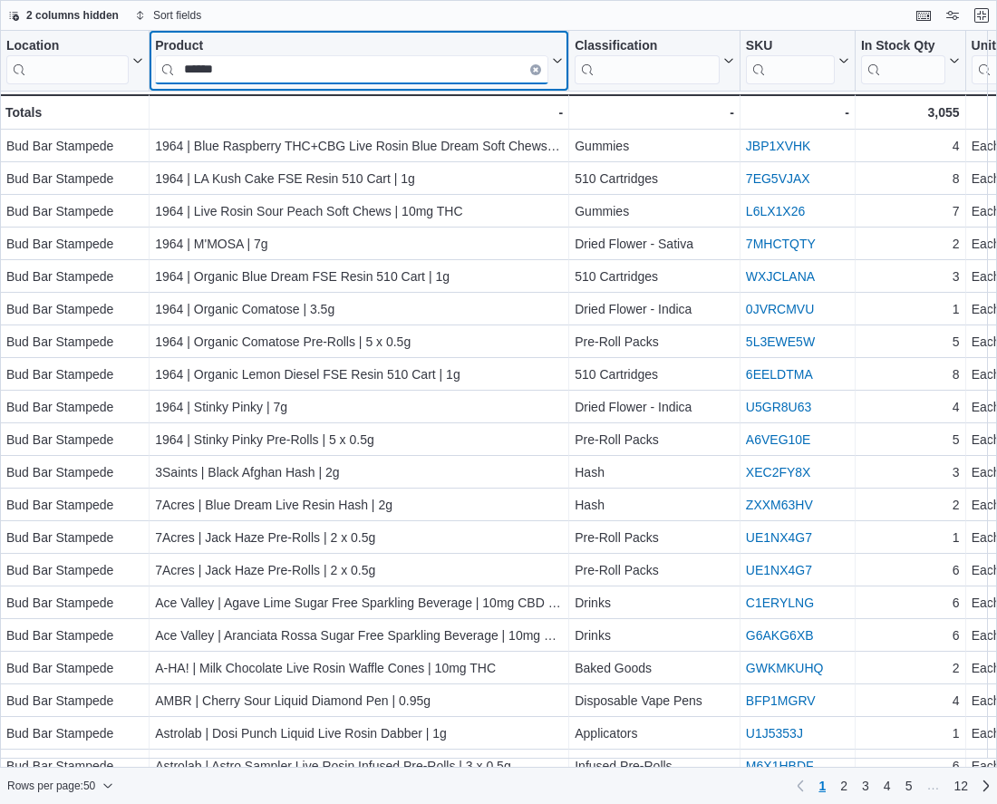
type input "*******"
